Goal: Check status: Check status

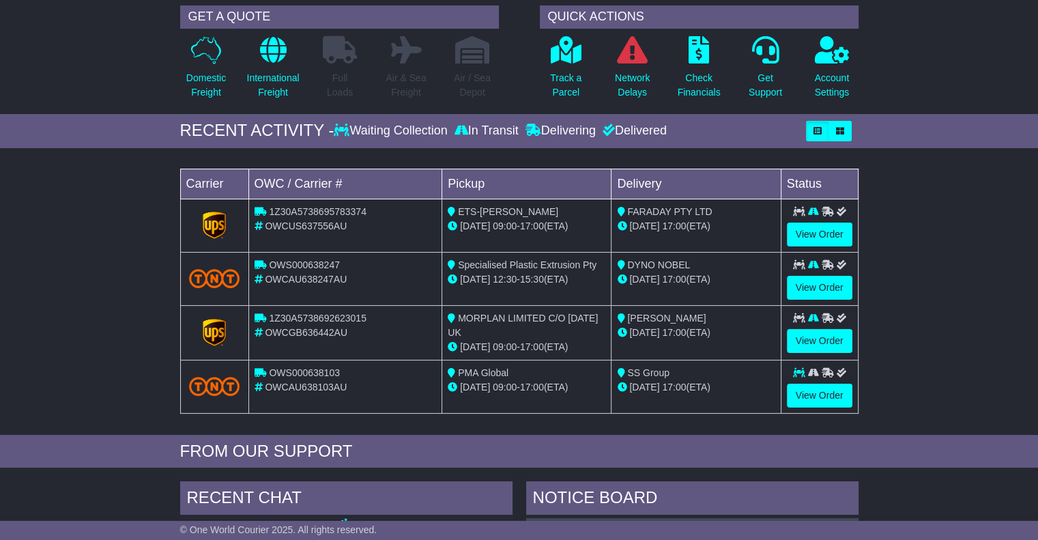
scroll to position [136, 0]
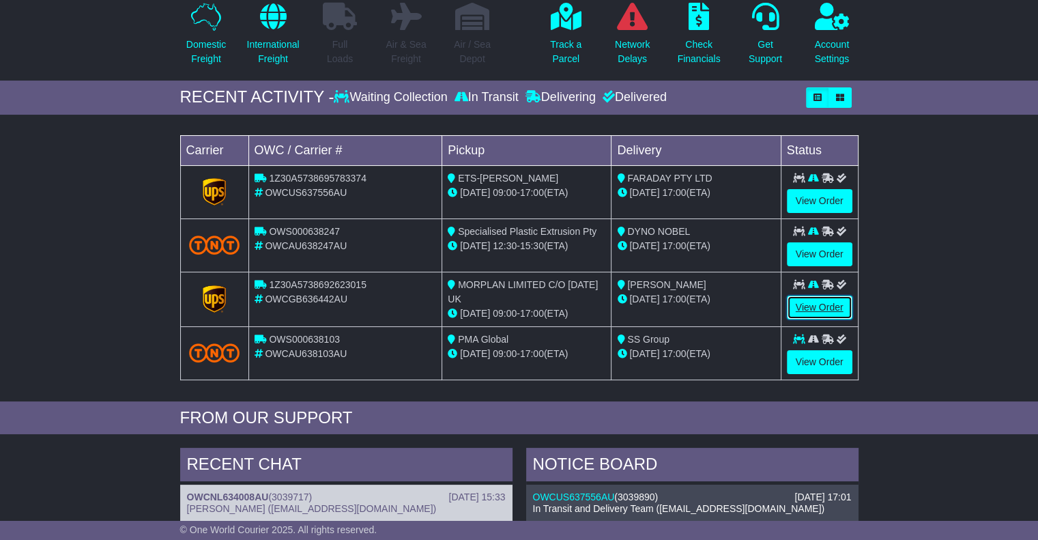
click at [799, 300] on link "View Order" at bounding box center [819, 307] width 65 height 24
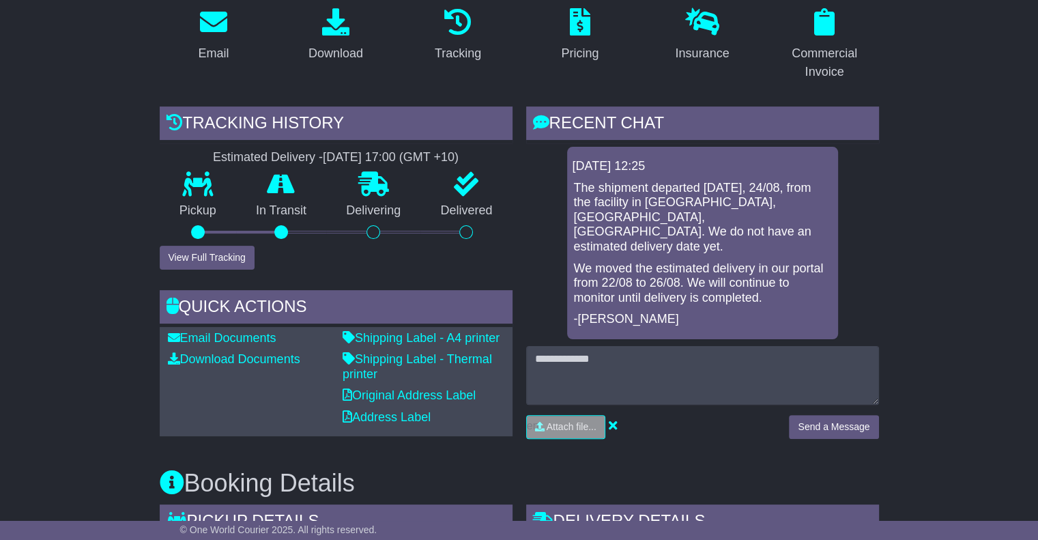
scroll to position [341, 0]
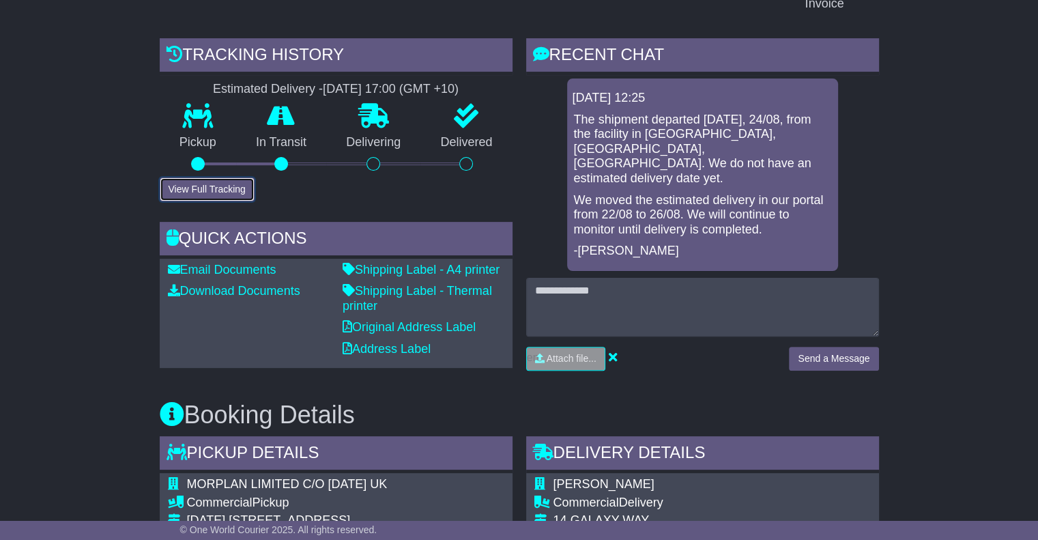
click at [186, 185] on button "View Full Tracking" at bounding box center [207, 189] width 95 height 24
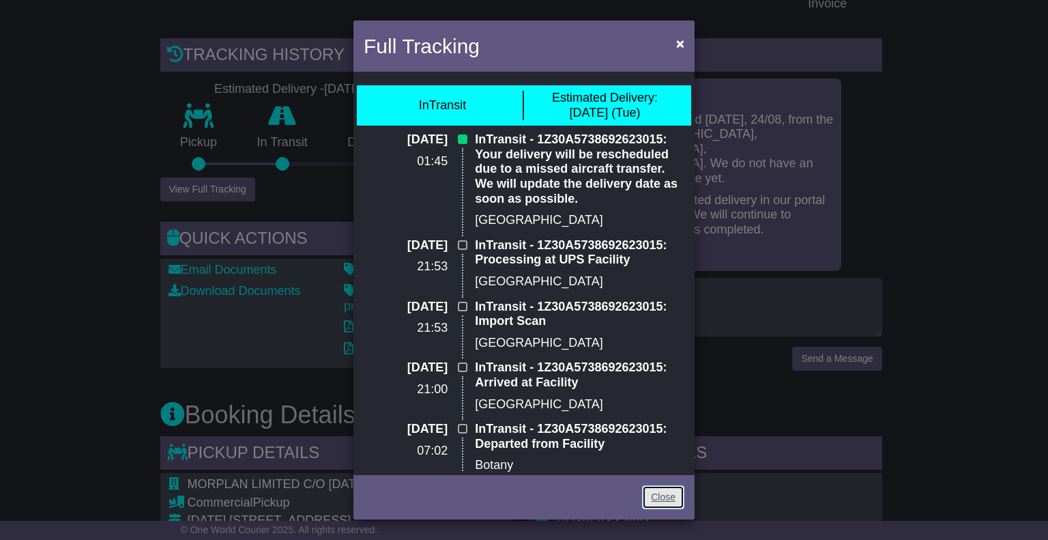
click at [675, 493] on link "Close" at bounding box center [663, 497] width 42 height 24
